Goal: Entertainment & Leisure: Consume media (video, audio)

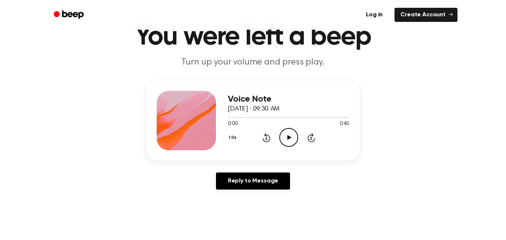
click at [293, 138] on icon "Play Audio" at bounding box center [288, 137] width 19 height 19
click at [293, 138] on icon "Pause Audio" at bounding box center [288, 137] width 19 height 19
click at [287, 139] on icon at bounding box center [289, 137] width 4 height 5
click at [287, 139] on icon at bounding box center [288, 137] width 3 height 5
click at [287, 139] on icon at bounding box center [289, 137] width 4 height 5
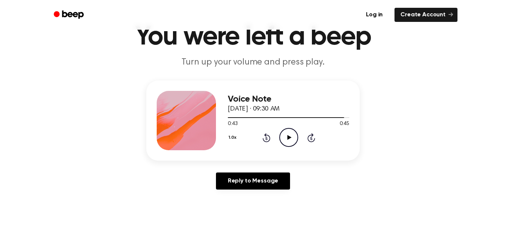
click at [290, 139] on icon "Play Audio" at bounding box center [288, 137] width 19 height 19
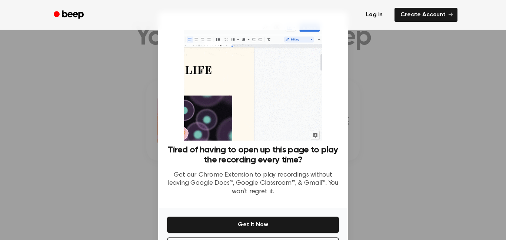
scroll to position [30, 0]
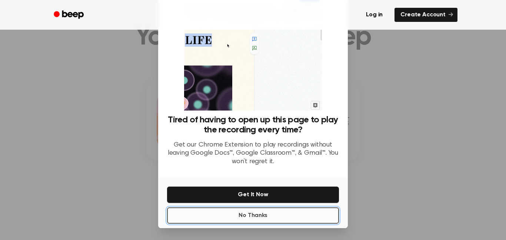
click at [291, 213] on button "No Thanks" at bounding box center [253, 215] width 172 height 16
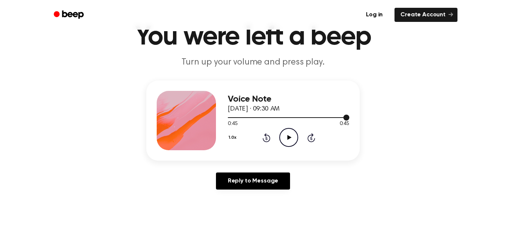
click at [230, 117] on div at bounding box center [289, 117] width 122 height 1
